Goal: Navigation & Orientation: Go to known website

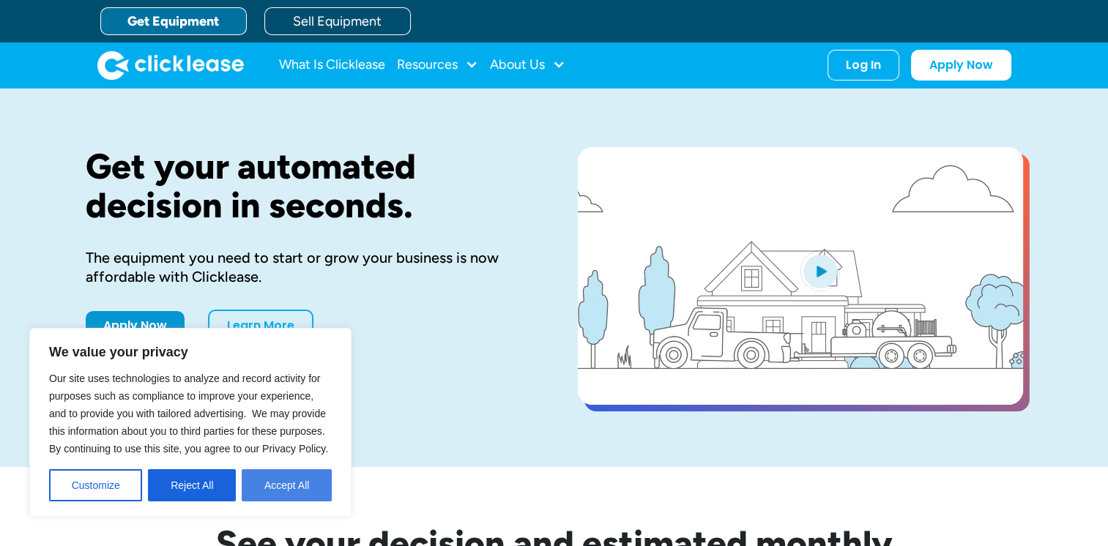
click at [274, 482] on button "Accept All" at bounding box center [287, 485] width 90 height 32
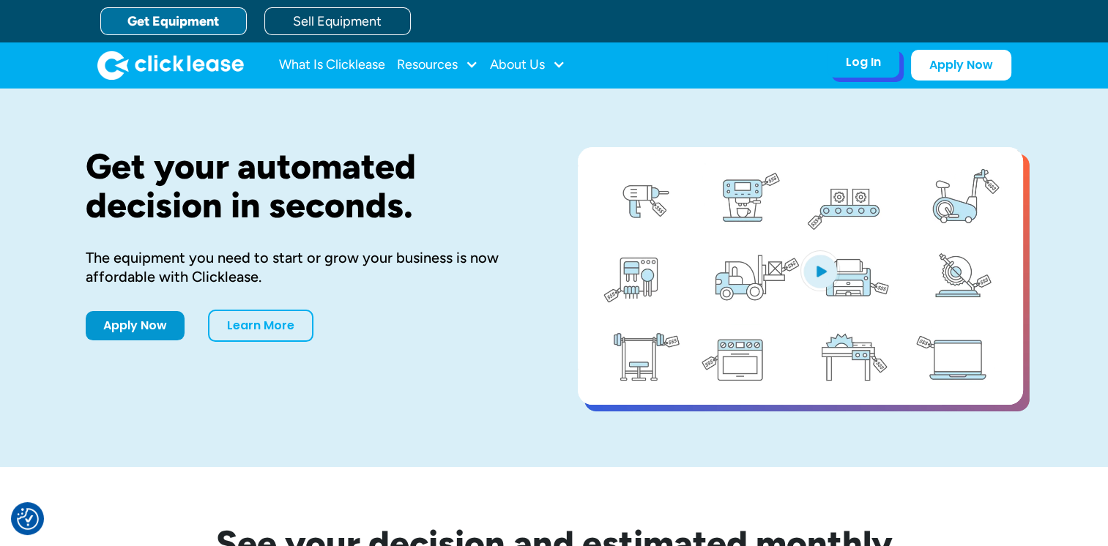
click at [862, 64] on div "Log In" at bounding box center [863, 62] width 35 height 15
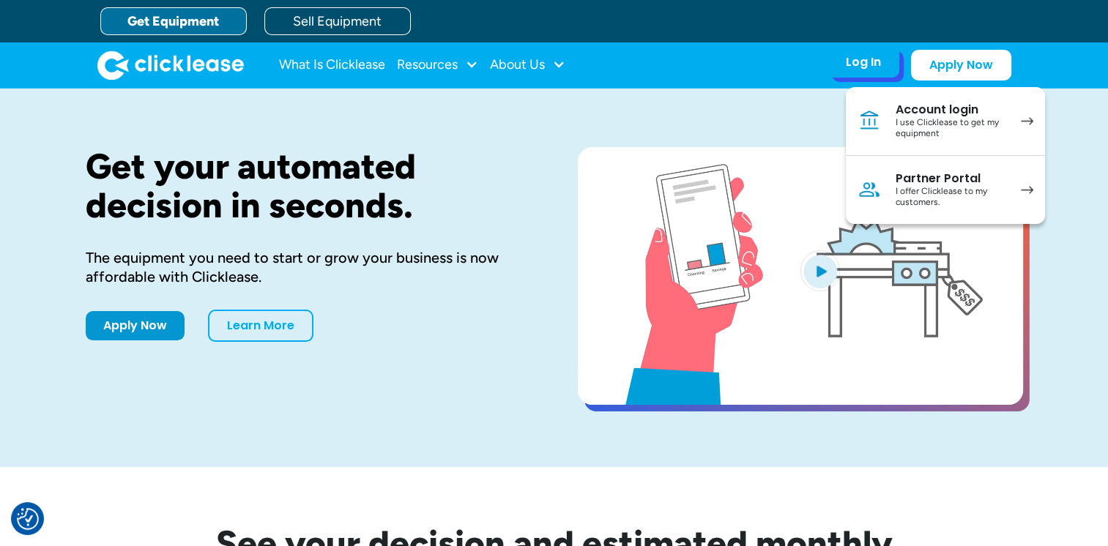
click at [944, 119] on div "I use Clicklease to get my equipment" at bounding box center [951, 128] width 111 height 23
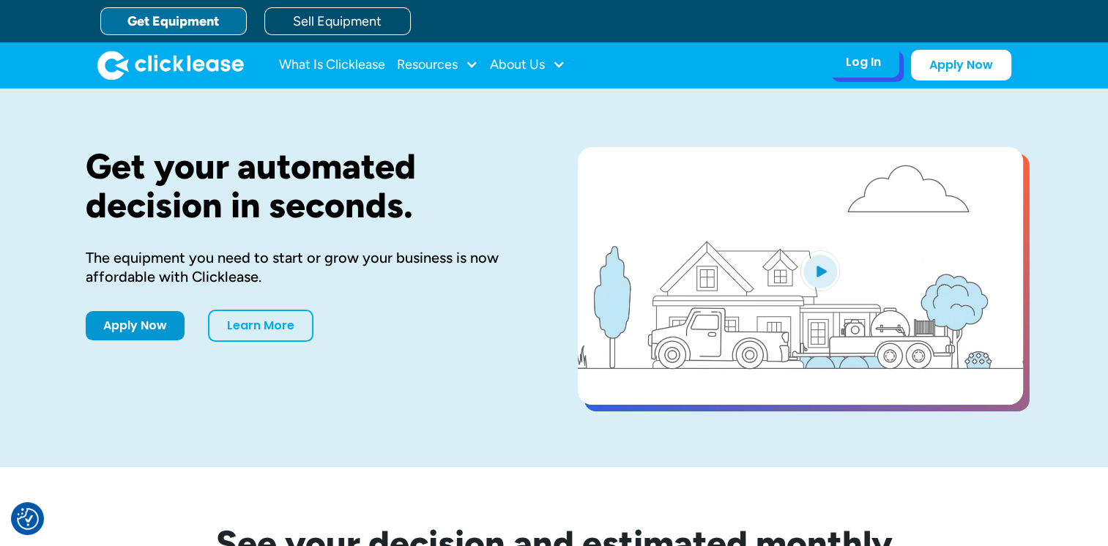
click at [882, 63] on div "Log In Account login I use Clicklease to get my equipment Partner Portal I offe…" at bounding box center [863, 62] width 72 height 31
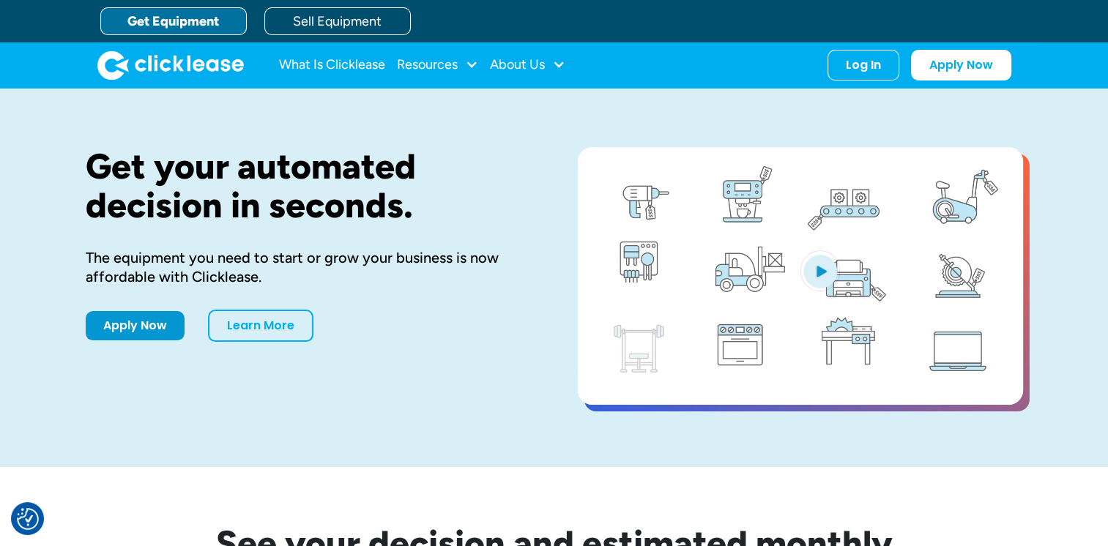
click at [871, 81] on div "What Is Clicklease Resources Blog Case Studies Videos FAQs About Us About Us Ca…" at bounding box center [554, 64] width 914 height 45
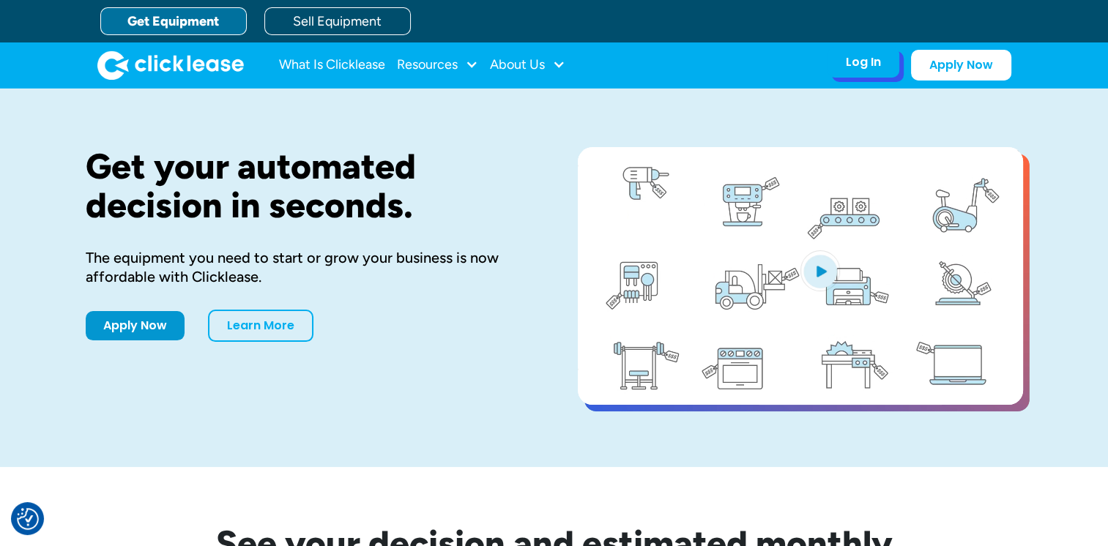
click at [869, 72] on div "Log In Account login I use Clicklease to get my equipment Partner Portal I offe…" at bounding box center [863, 62] width 72 height 31
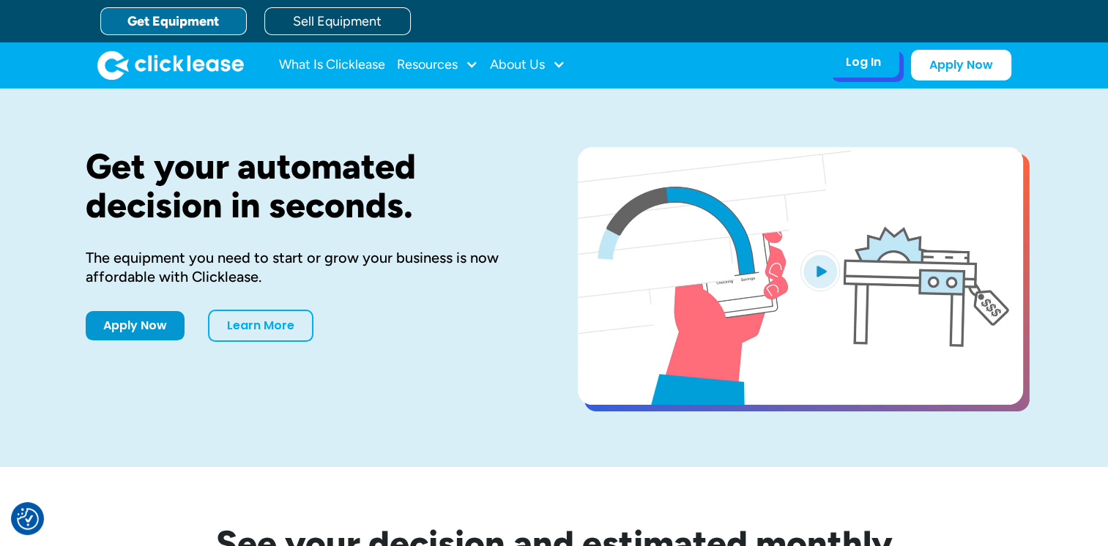
click at [865, 64] on div "Log In" at bounding box center [863, 62] width 35 height 15
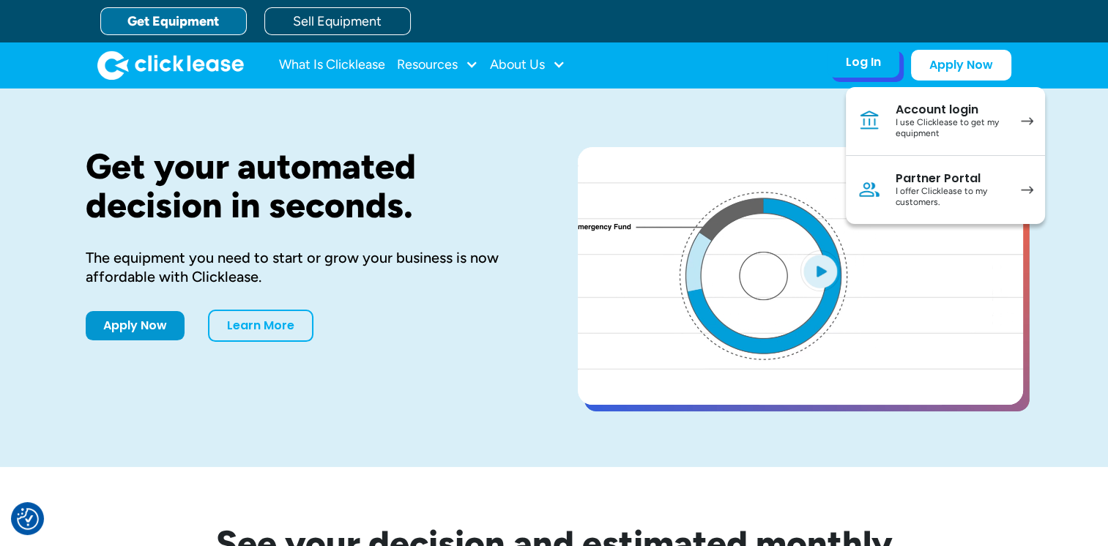
click at [893, 119] on link "Account login I use Clicklease to get my equipment" at bounding box center [945, 121] width 199 height 69
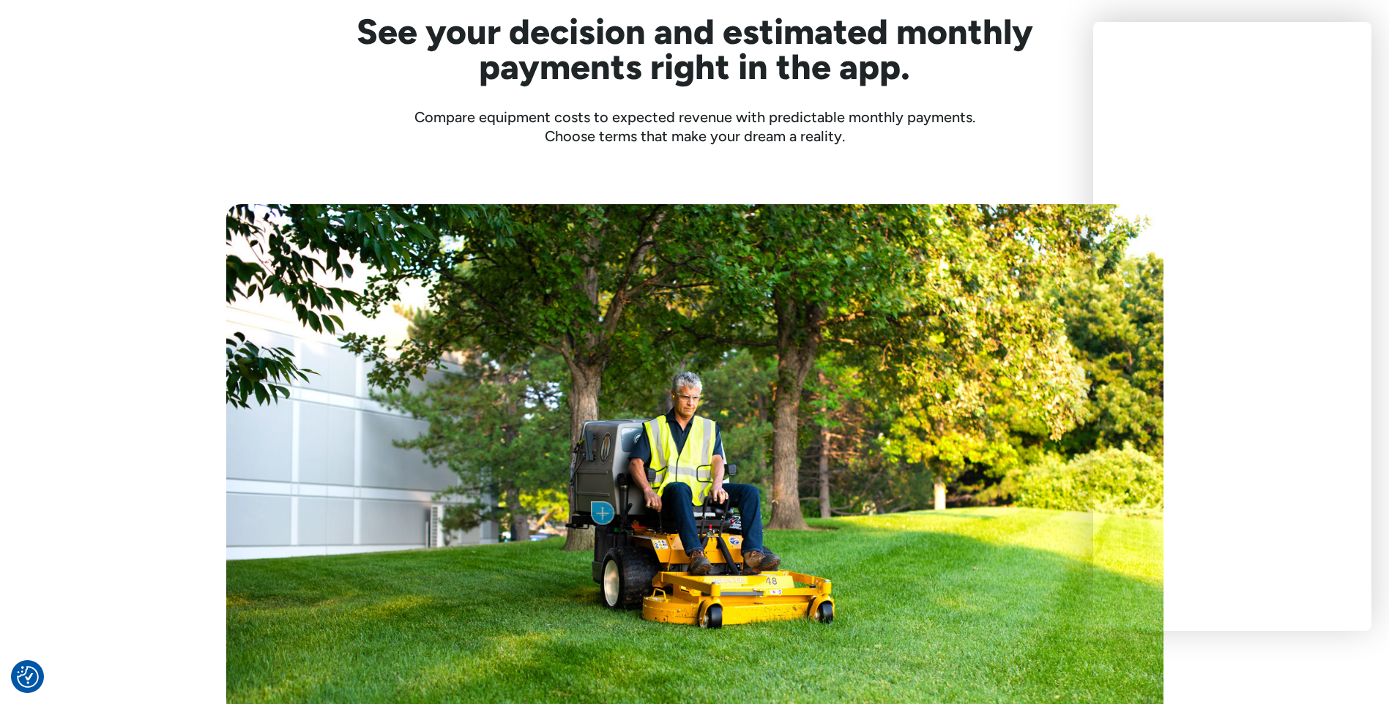
scroll to position [513, 0]
